Goal: Transaction & Acquisition: Download file/media

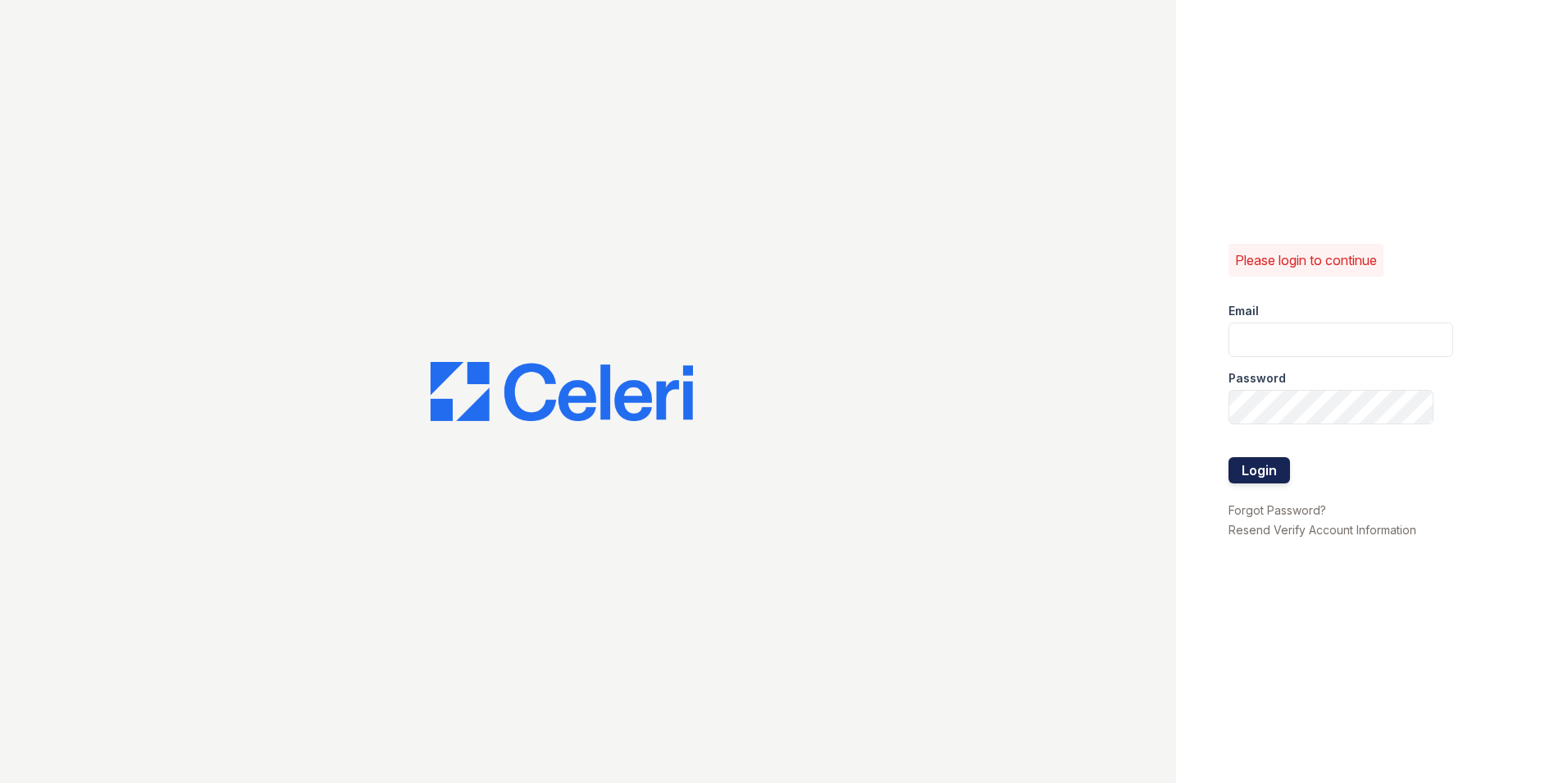
type input "[EMAIL_ADDRESS][DOMAIN_NAME]"
click at [1251, 467] on button "Login" at bounding box center [1259, 470] width 62 height 26
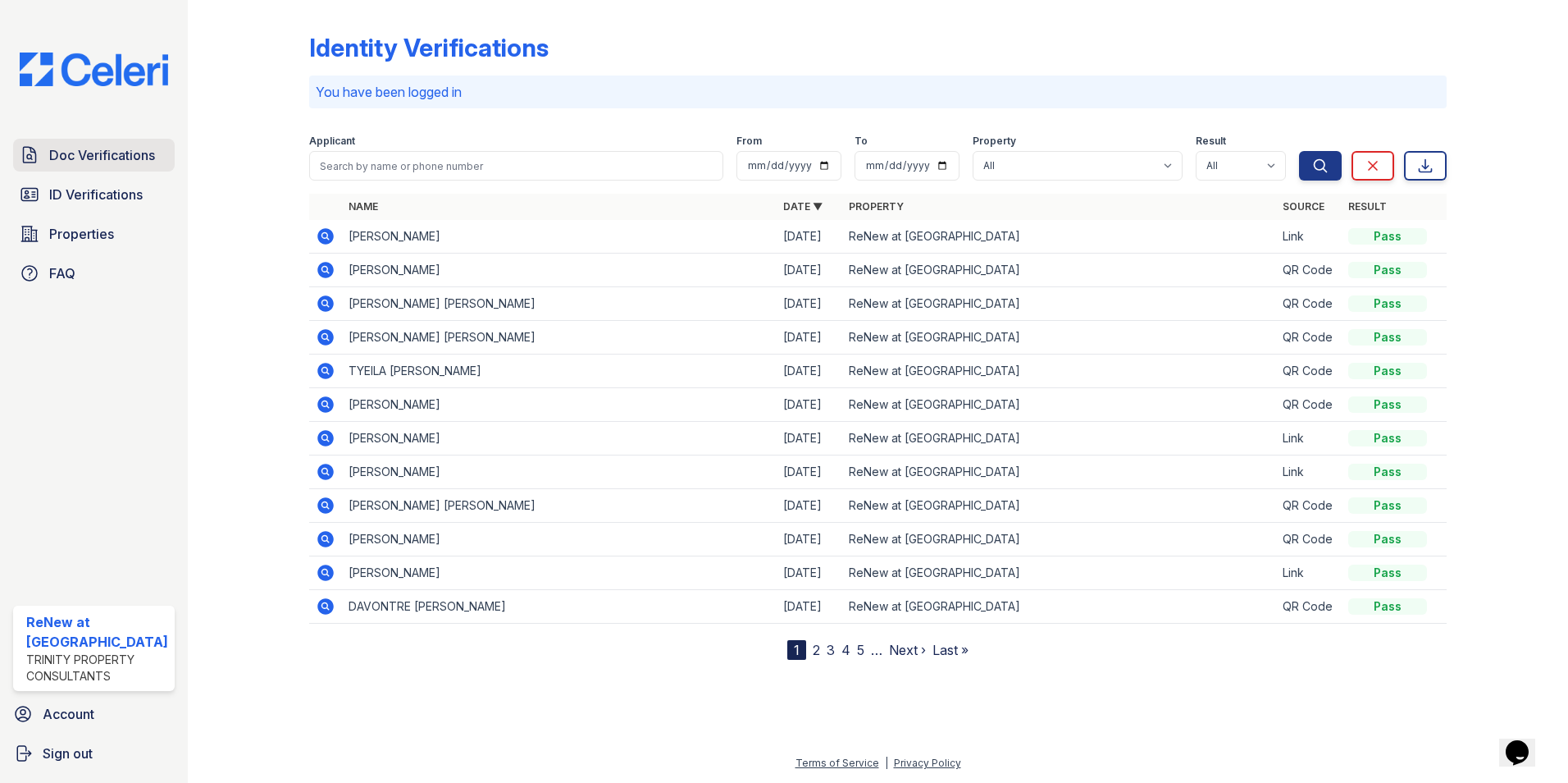
click at [107, 150] on span "Doc Verifications" at bounding box center [102, 155] width 106 height 20
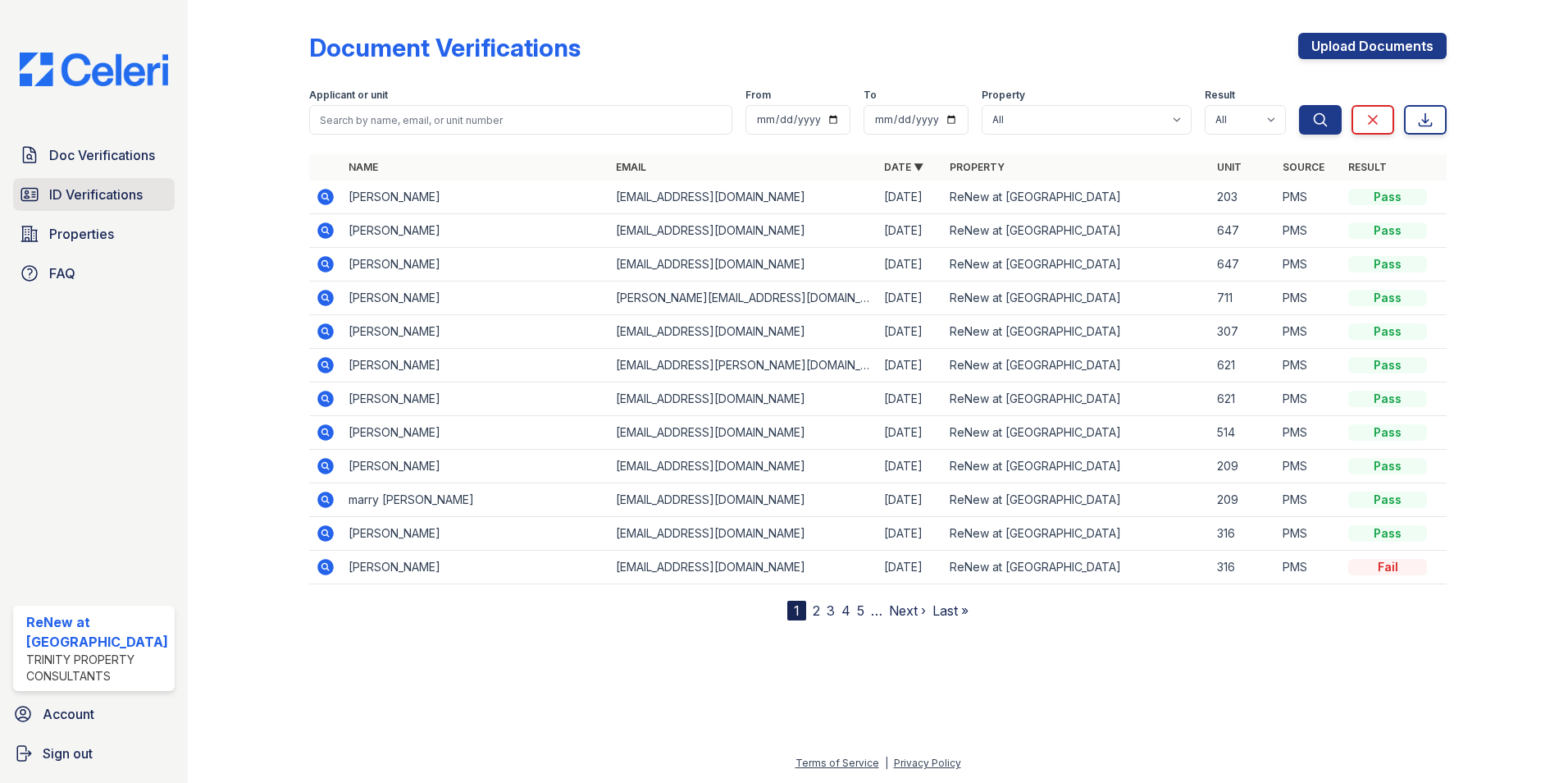
click at [82, 193] on span "ID Verifications" at bounding box center [96, 195] width 93 height 20
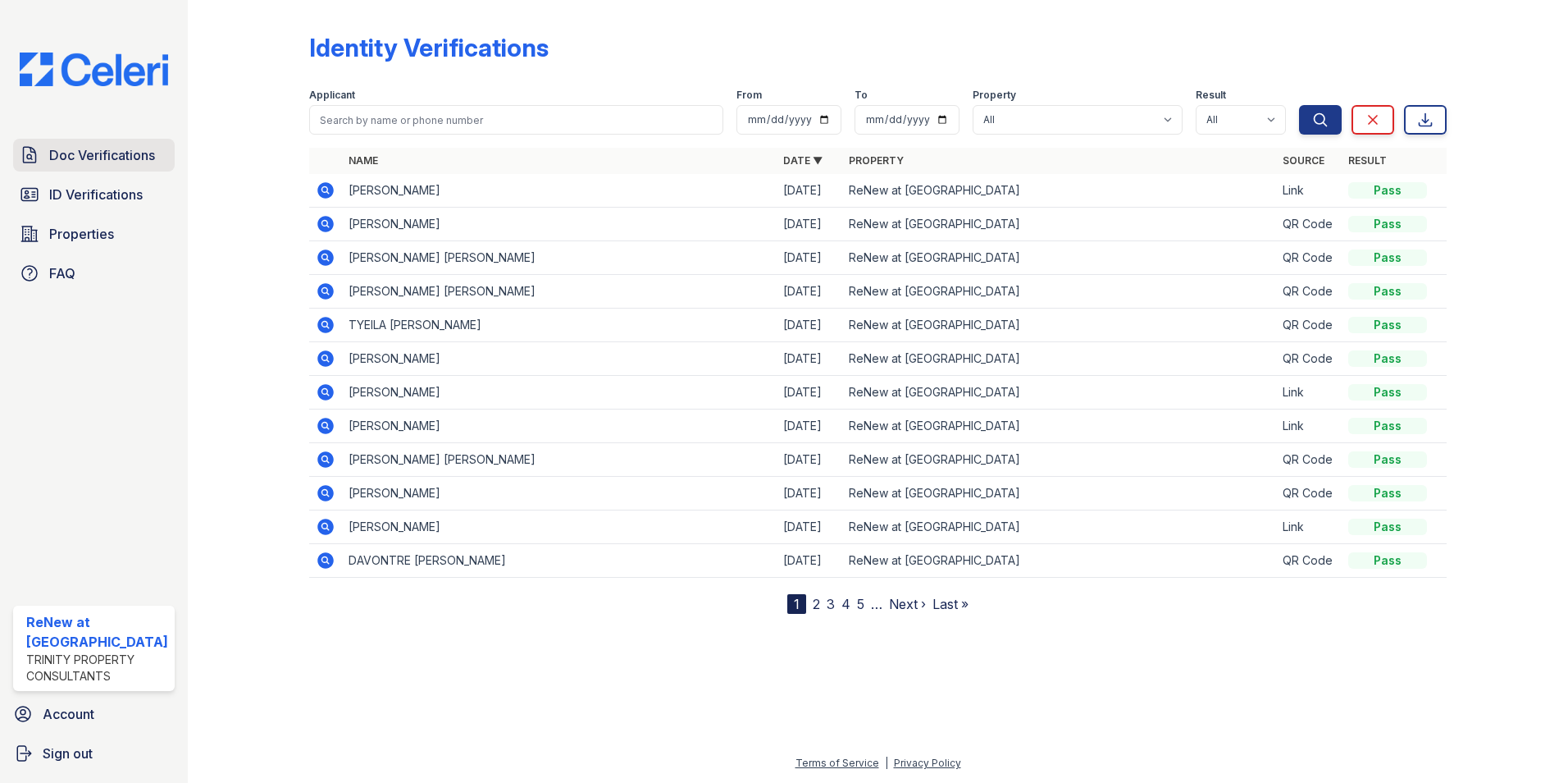
click at [92, 161] on span "Doc Verifications" at bounding box center [102, 155] width 106 height 20
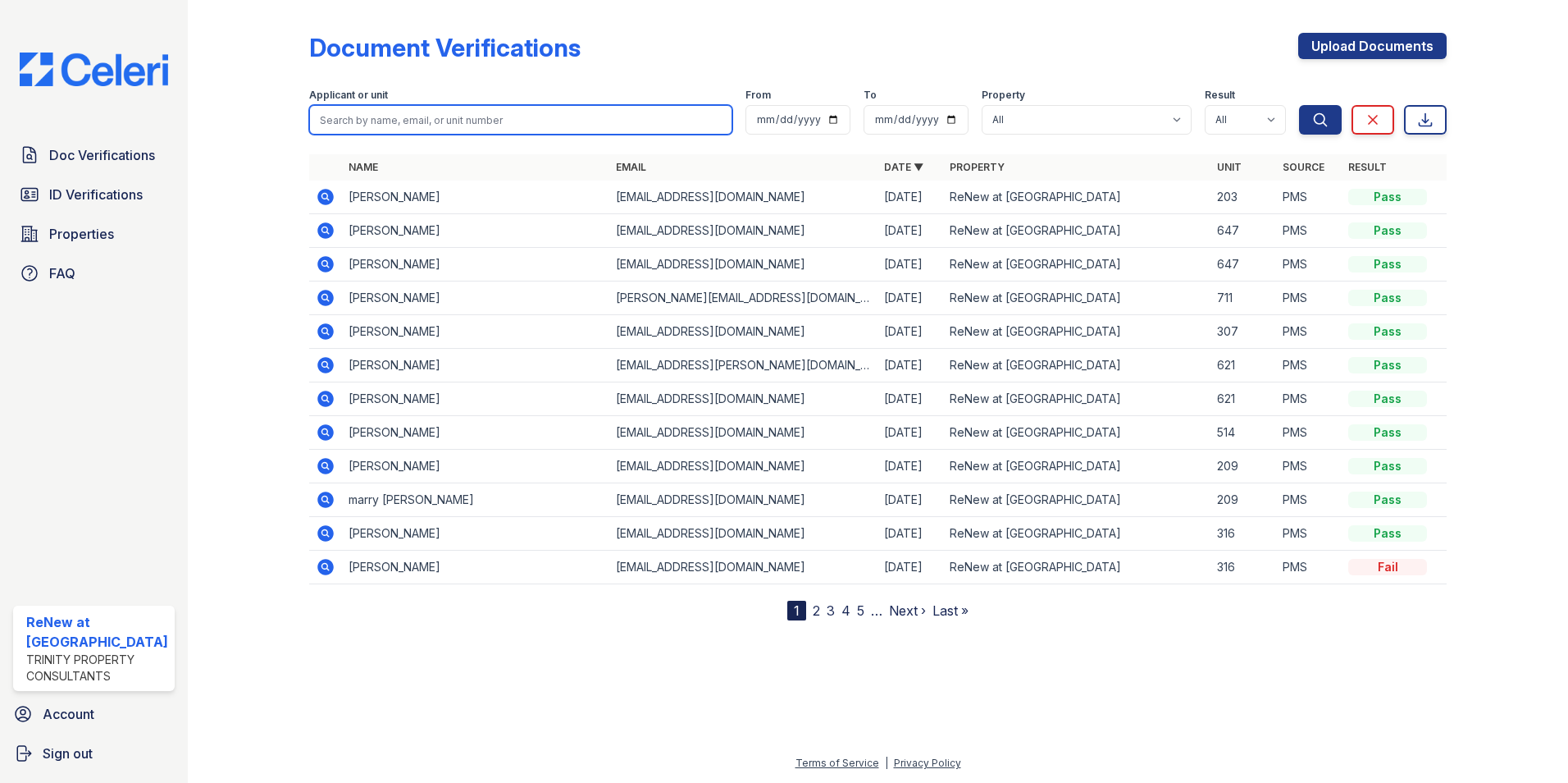
click at [378, 113] on input "search" at bounding box center [521, 119] width 424 height 30
type input "alisophia"
click at [1299, 105] on button "Search" at bounding box center [1321, 119] width 43 height 30
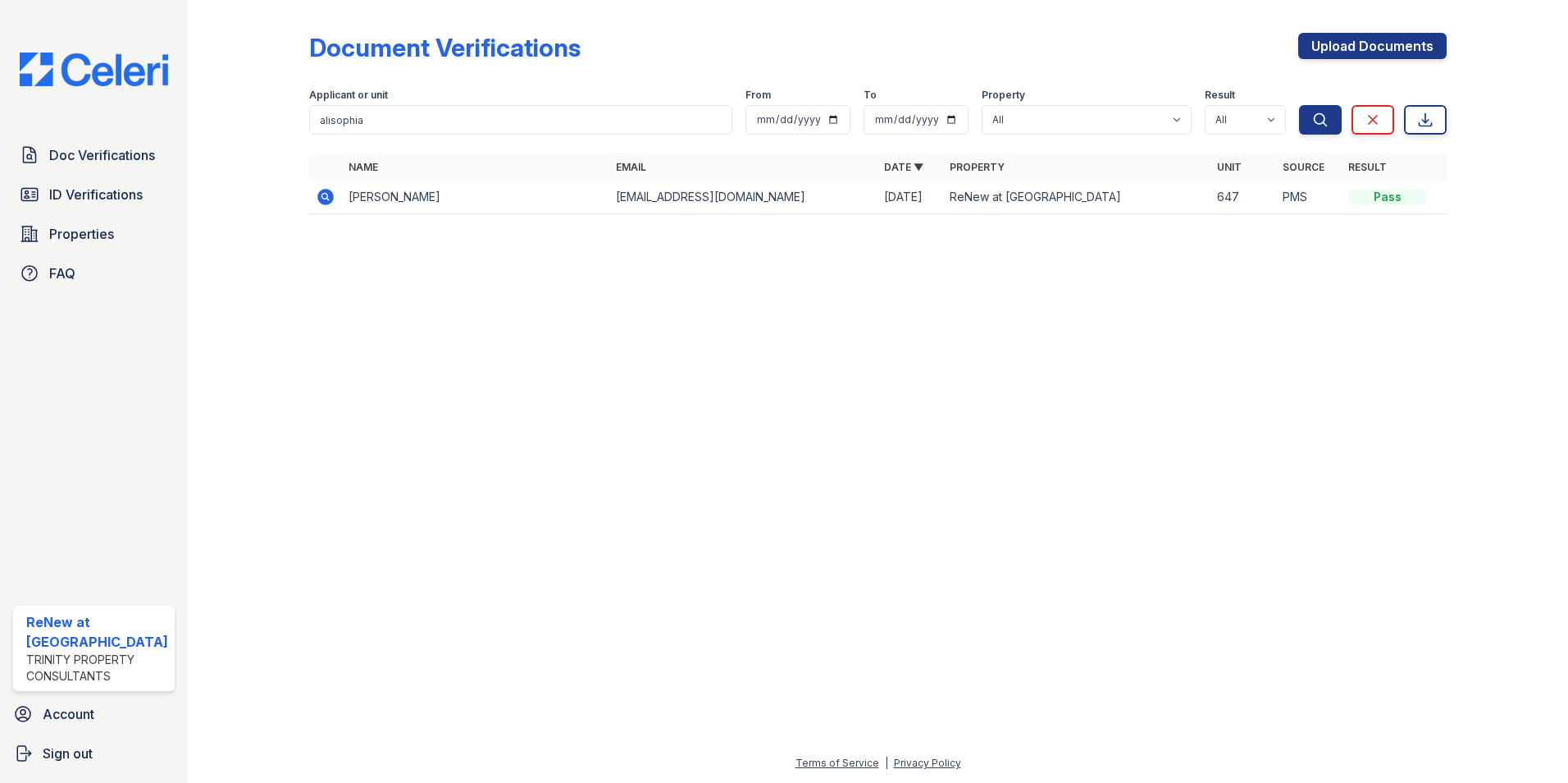
click at [323, 197] on icon at bounding box center [325, 196] width 4 height 4
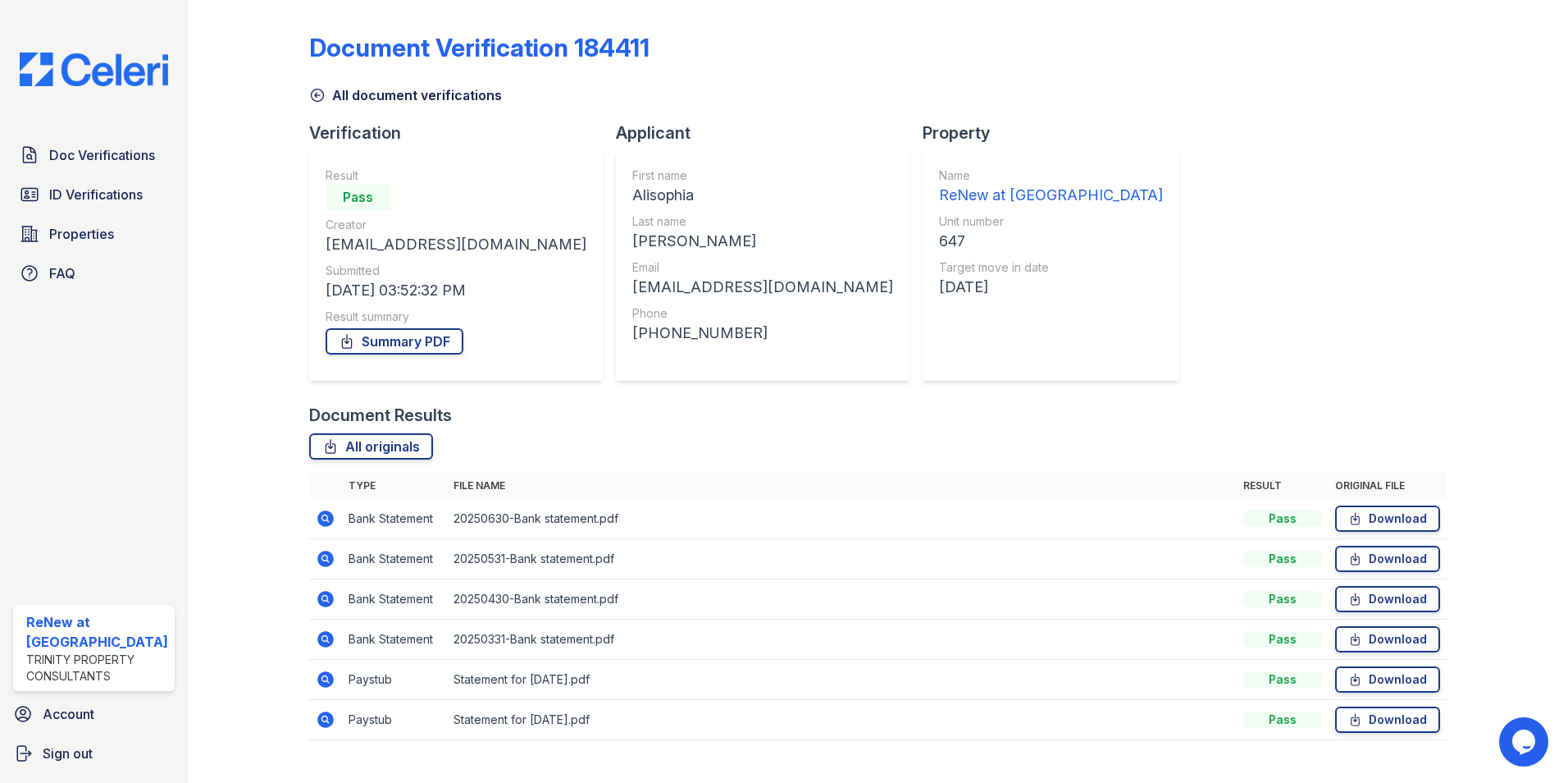
scroll to position [30, 0]
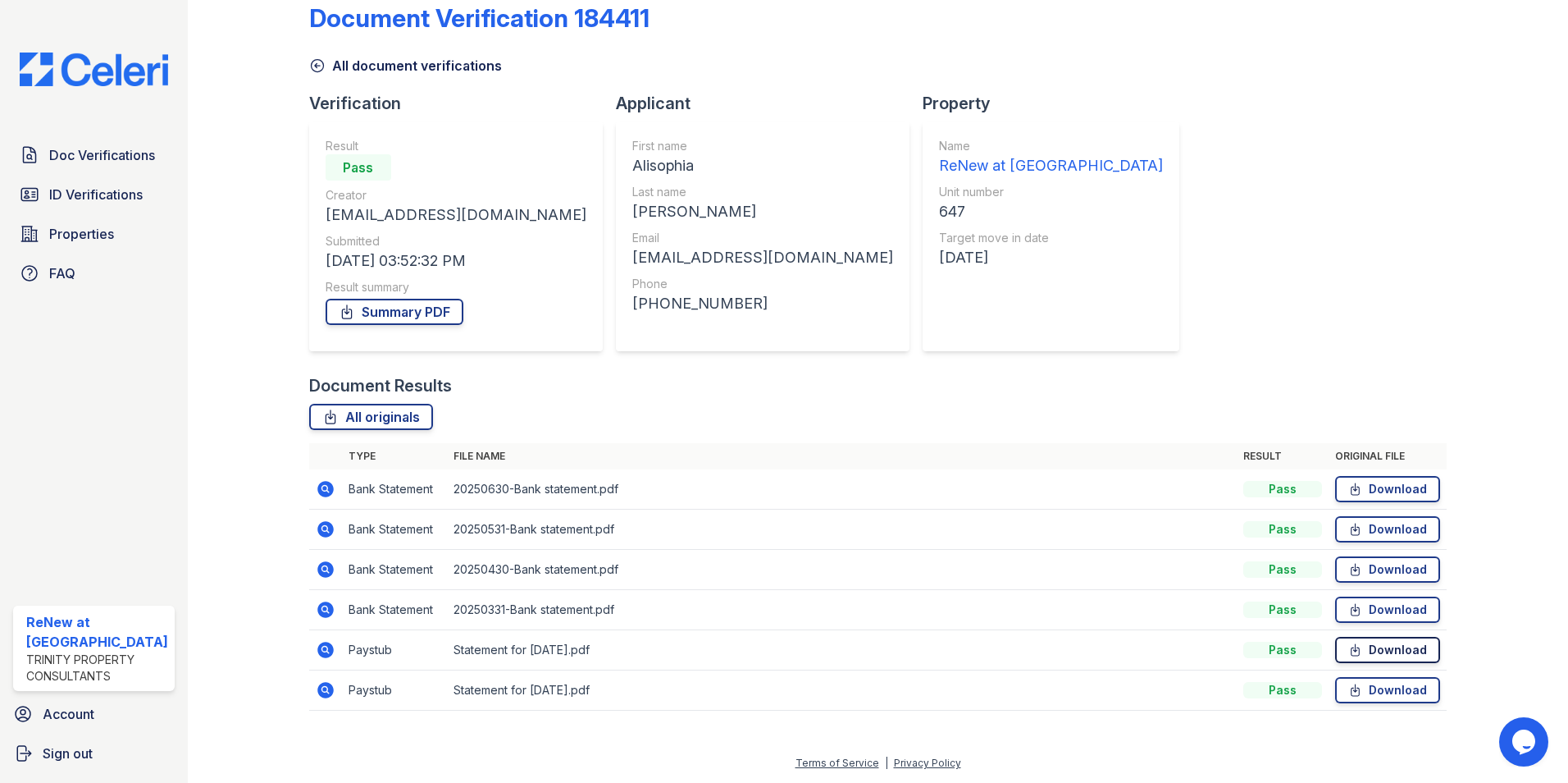
click at [1361, 650] on link "Download" at bounding box center [1387, 649] width 105 height 26
click at [1373, 691] on link "Download" at bounding box center [1387, 690] width 105 height 26
click at [1352, 692] on icon at bounding box center [1356, 690] width 8 height 12
click at [1363, 683] on link "Download" at bounding box center [1387, 690] width 105 height 26
click at [1366, 649] on link "Download" at bounding box center [1387, 649] width 105 height 26
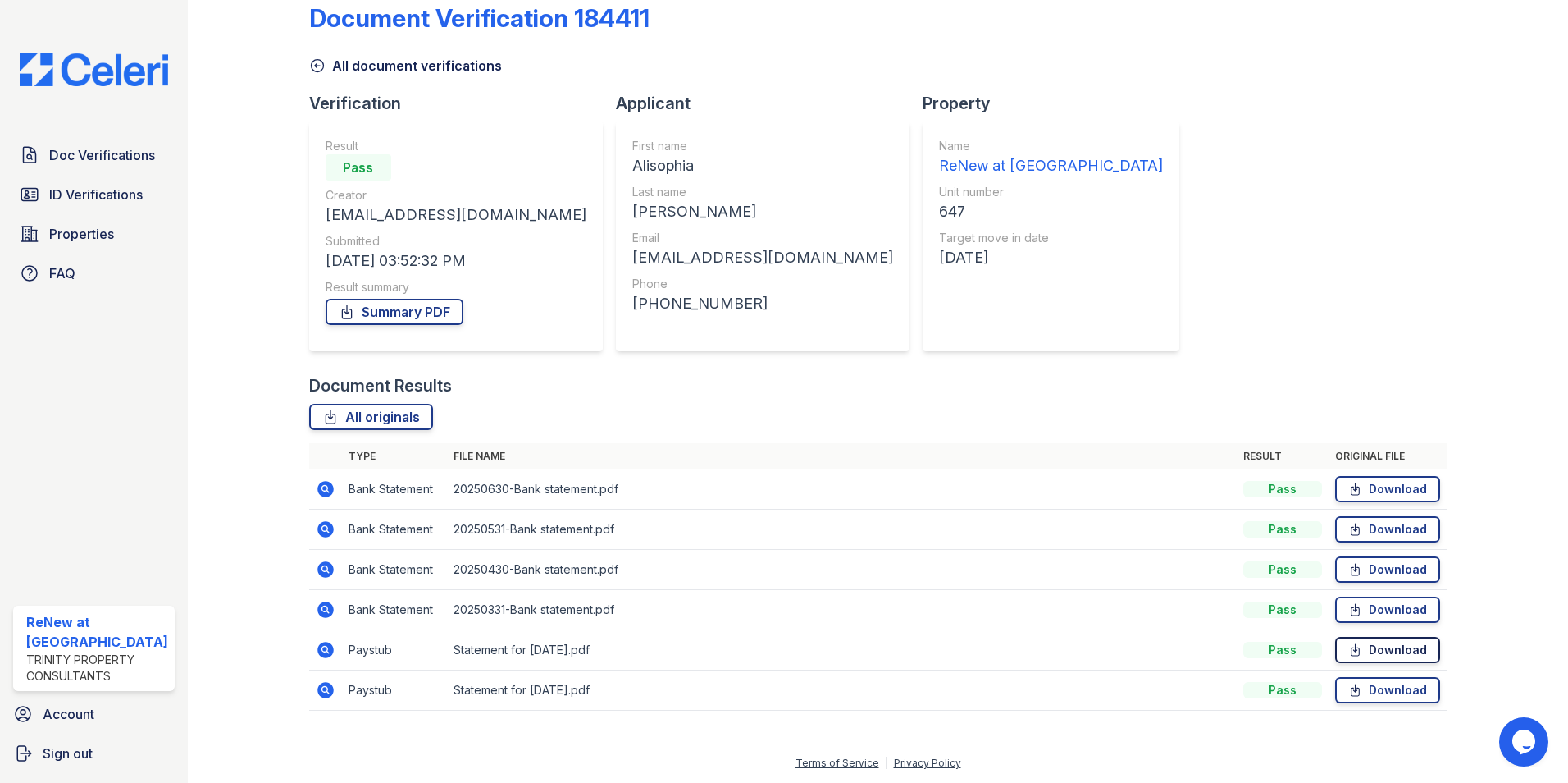
click at [1358, 644] on link "Download" at bounding box center [1387, 649] width 105 height 26
click at [1382, 695] on link "Download" at bounding box center [1387, 690] width 105 height 26
click at [1369, 487] on link "Download" at bounding box center [1387, 489] width 105 height 26
click at [1335, 681] on link "Download" at bounding box center [1387, 690] width 105 height 26
